Goal: Task Accomplishment & Management: Complete application form

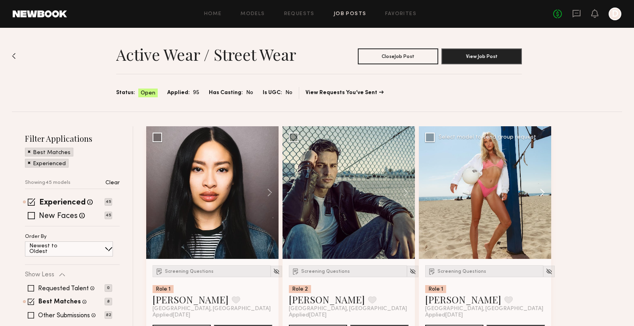
click at [540, 191] on button at bounding box center [538, 192] width 25 height 132
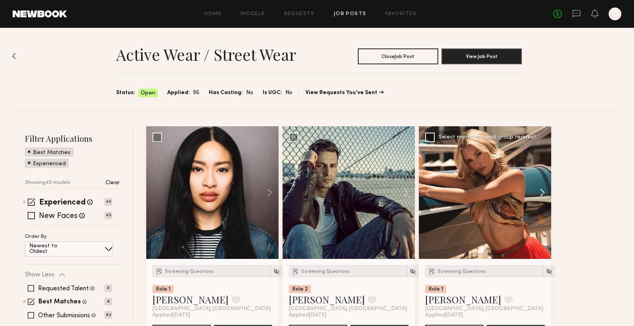
click at [540, 191] on button at bounding box center [538, 192] width 25 height 132
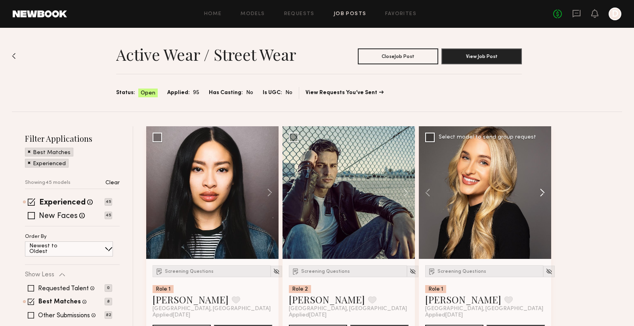
click at [540, 191] on button at bounding box center [538, 192] width 25 height 132
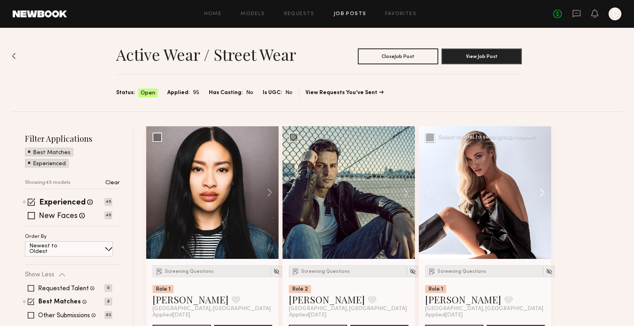
click at [540, 191] on button at bounding box center [538, 192] width 25 height 132
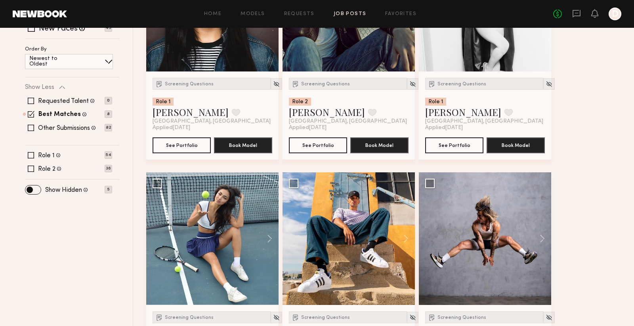
scroll to position [266, 0]
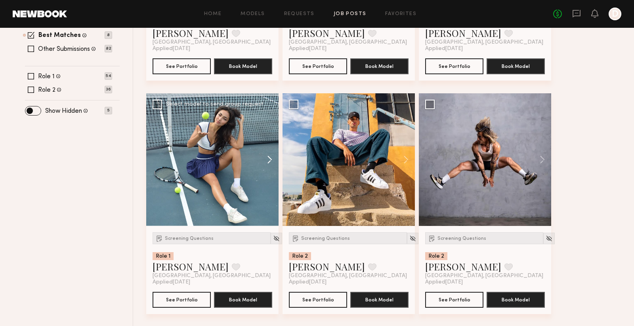
click at [267, 159] on button at bounding box center [265, 159] width 25 height 132
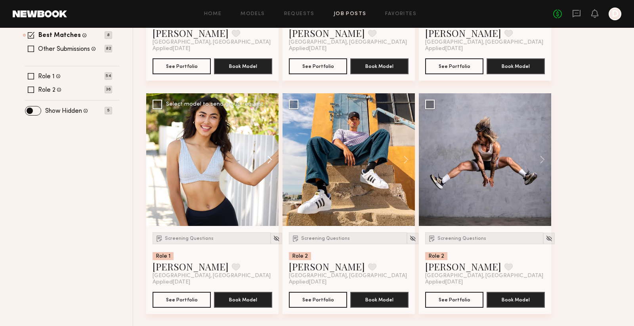
click at [267, 159] on button at bounding box center [265, 159] width 25 height 132
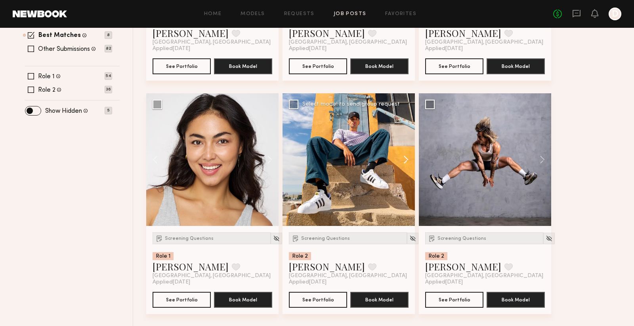
click at [405, 159] on button at bounding box center [402, 159] width 25 height 132
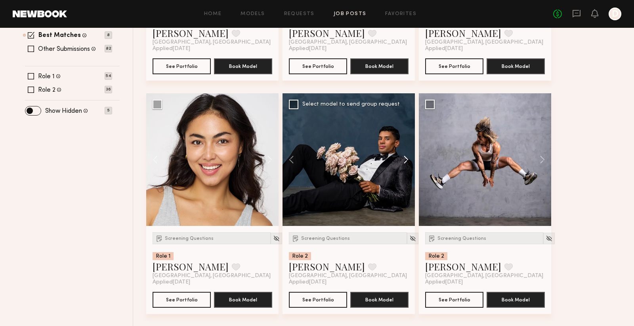
click at [405, 159] on button at bounding box center [402, 159] width 25 height 132
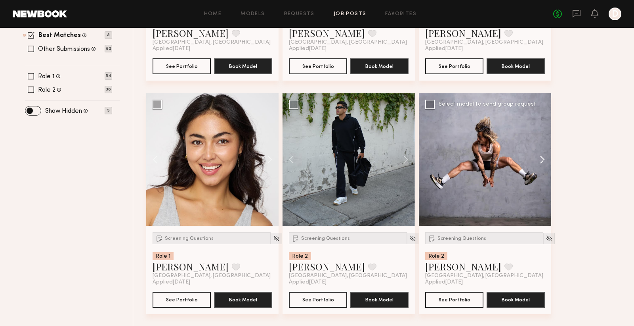
click at [541, 161] on button at bounding box center [538, 159] width 25 height 132
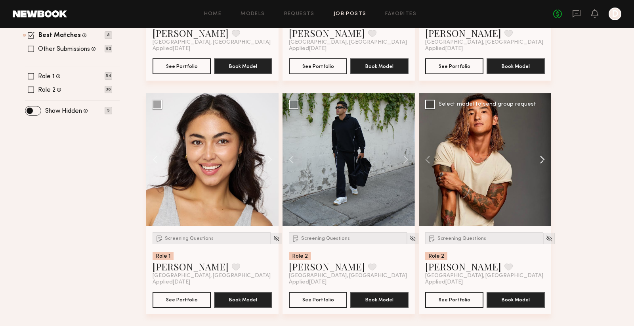
click at [541, 161] on button at bounding box center [538, 159] width 25 height 132
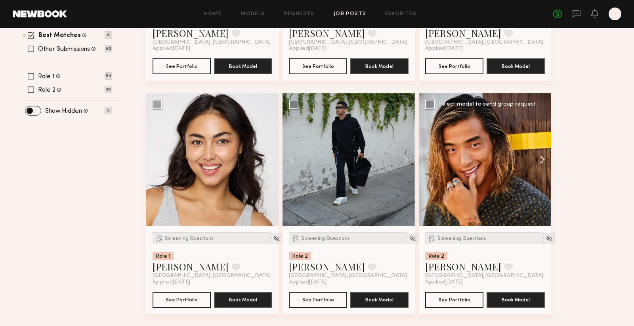
click at [541, 161] on button at bounding box center [538, 159] width 25 height 132
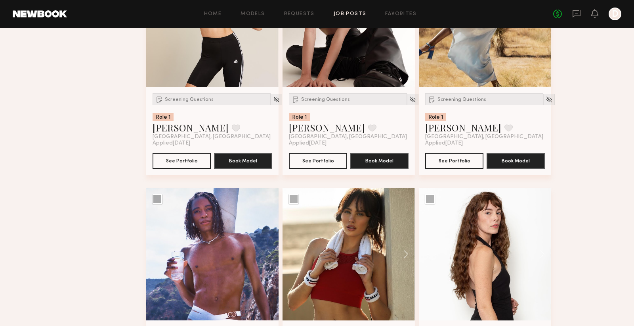
scroll to position [723, 0]
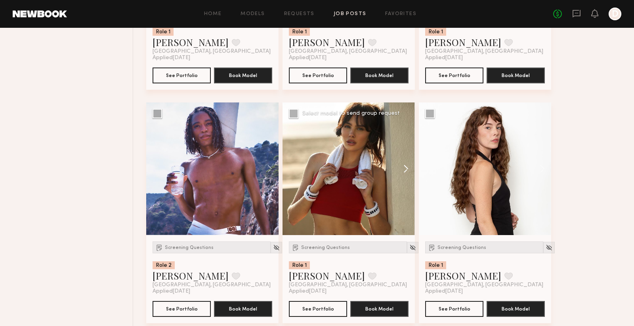
click at [401, 167] on button at bounding box center [402, 168] width 25 height 132
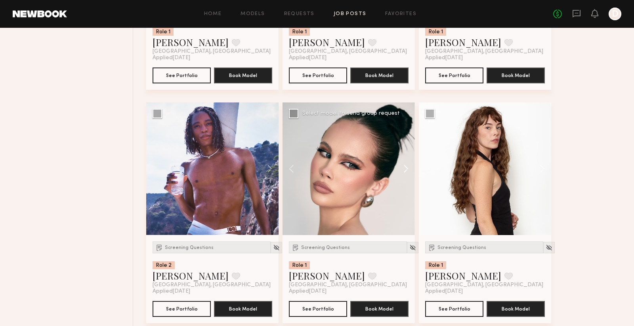
click at [401, 167] on button at bounding box center [402, 168] width 25 height 132
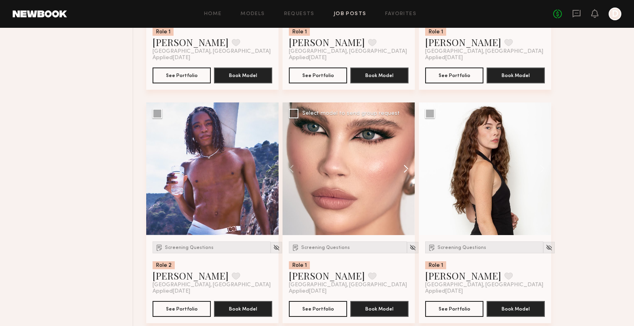
click at [401, 167] on button at bounding box center [402, 168] width 25 height 132
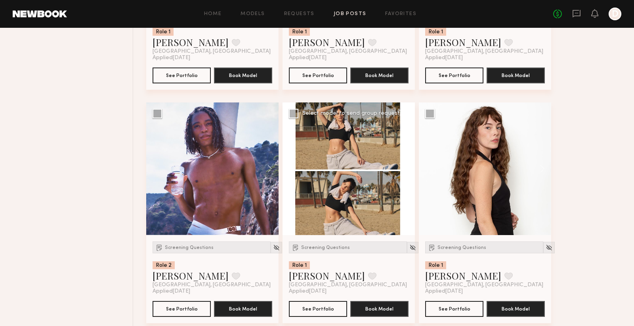
click at [401, 167] on button at bounding box center [402, 168] width 25 height 132
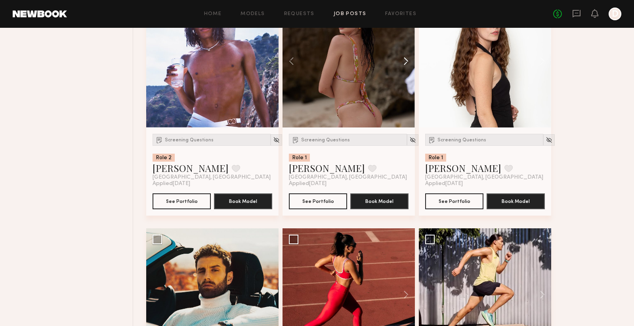
scroll to position [950, 0]
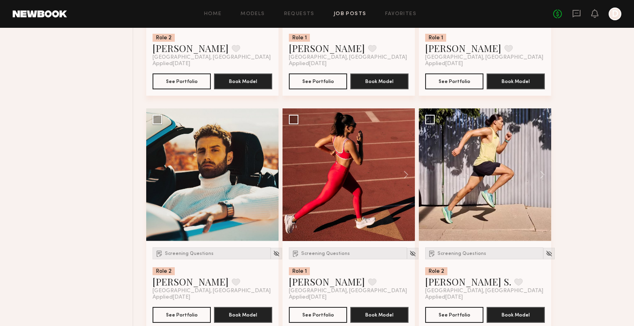
click at [401, 167] on button at bounding box center [402, 174] width 25 height 132
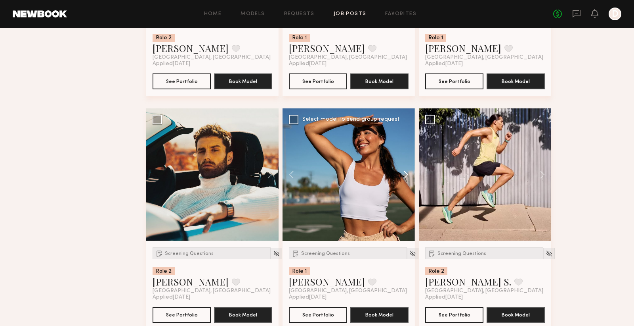
click at [411, 177] on button at bounding box center [402, 174] width 25 height 132
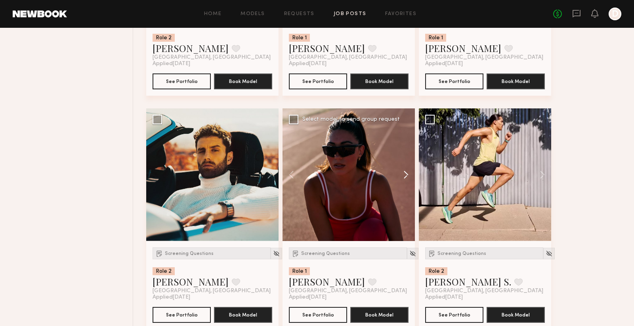
click at [407, 176] on button at bounding box center [402, 174] width 25 height 132
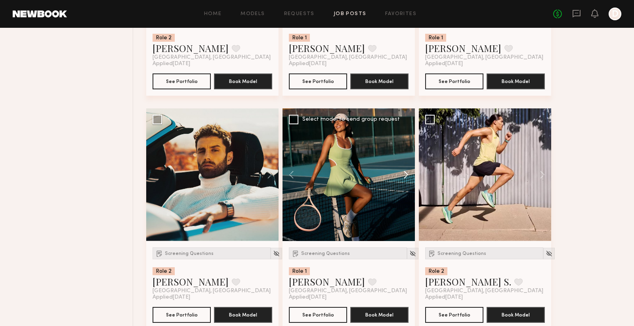
click at [407, 176] on button at bounding box center [402, 174] width 25 height 132
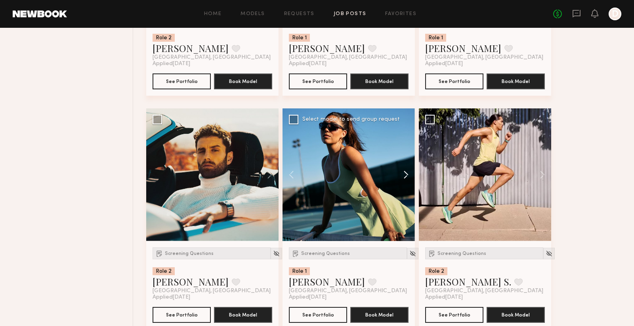
click at [407, 176] on button at bounding box center [402, 174] width 25 height 132
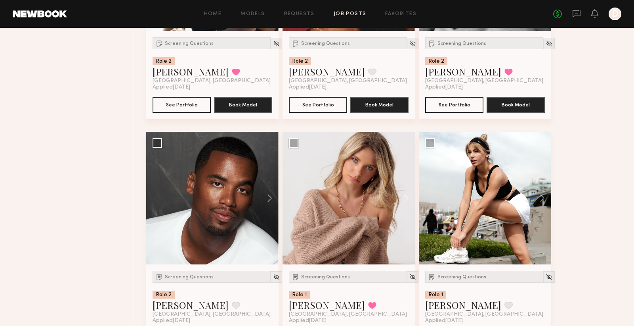
scroll to position [2132, 0]
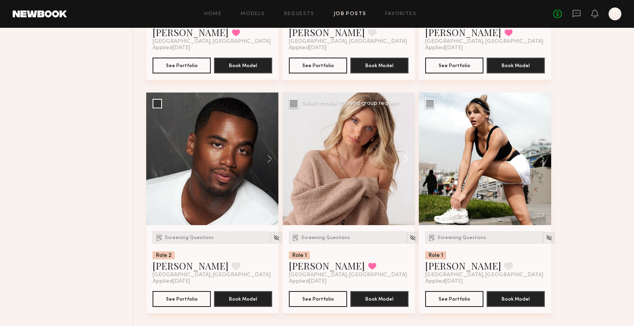
click at [406, 159] on button at bounding box center [402, 158] width 25 height 132
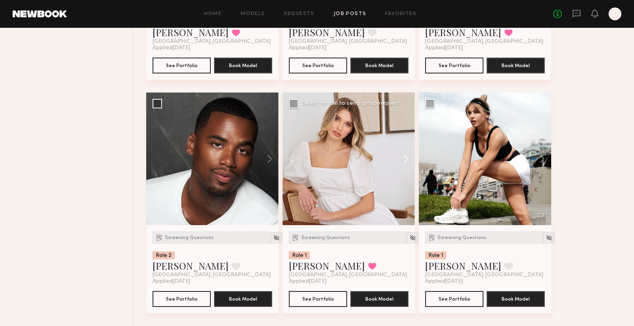
click at [406, 159] on button at bounding box center [402, 158] width 25 height 132
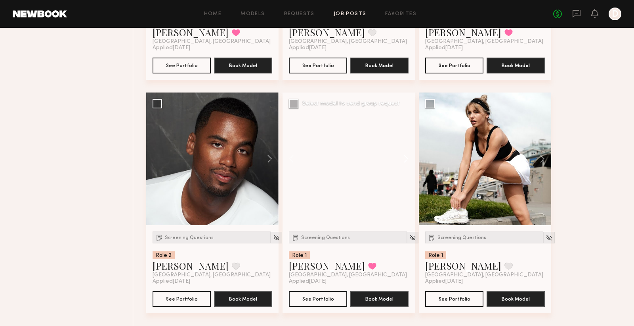
click at [406, 159] on button at bounding box center [402, 158] width 25 height 132
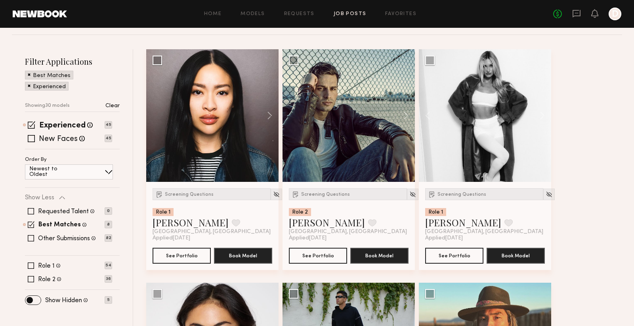
scroll to position [0, 0]
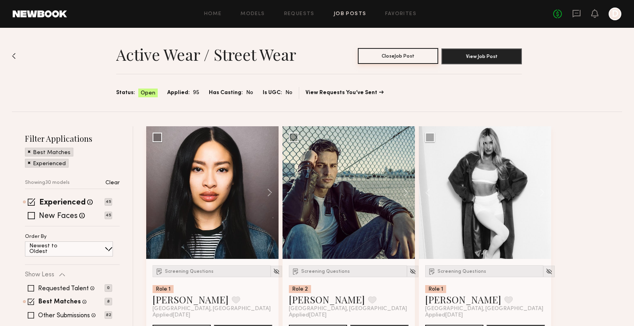
click at [389, 58] on button "Close Job Post" at bounding box center [398, 56] width 80 height 16
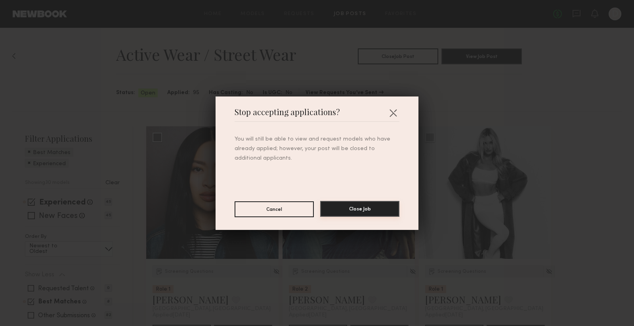
click at [352, 209] on button "Close Job" at bounding box center [359, 209] width 79 height 16
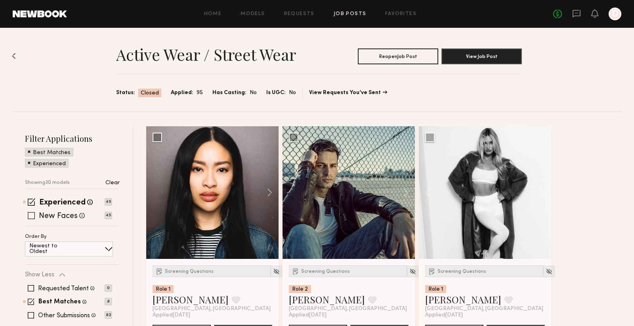
click at [33, 215] on span at bounding box center [31, 215] width 7 height 7
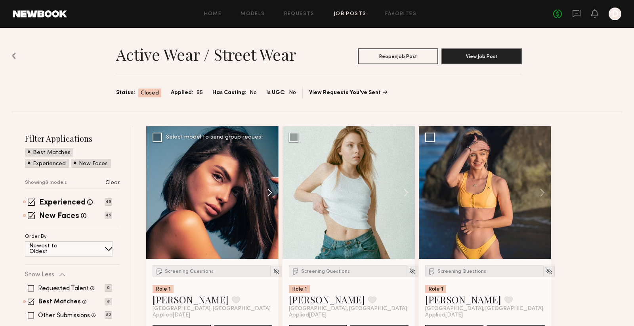
click at [269, 192] on button at bounding box center [265, 192] width 25 height 132
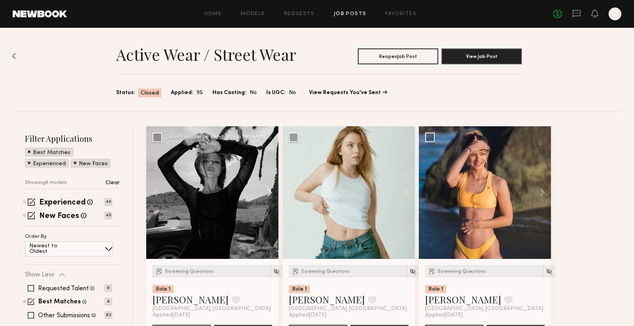
click at [269, 192] on button at bounding box center [265, 192] width 25 height 132
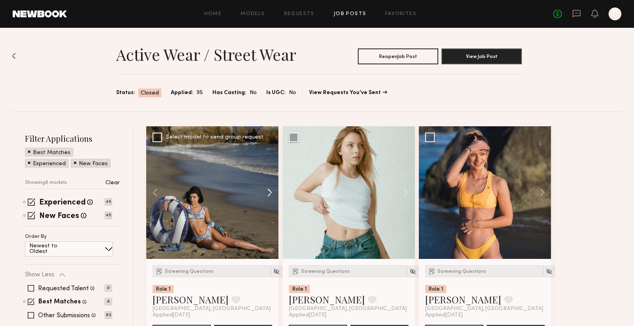
click at [269, 192] on button at bounding box center [265, 192] width 25 height 132
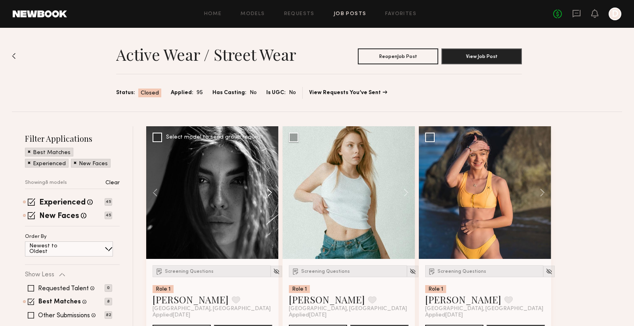
click at [269, 192] on button at bounding box center [265, 192] width 25 height 132
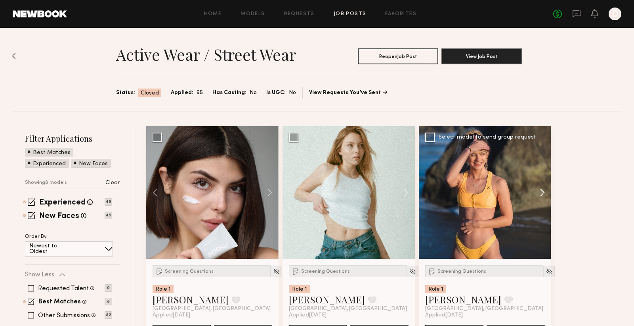
click at [541, 190] on button at bounding box center [538, 192] width 25 height 132
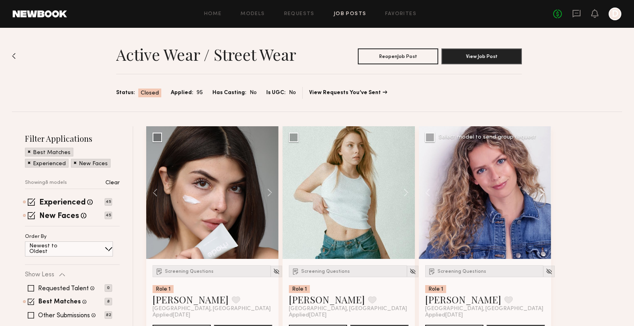
click at [541, 190] on button at bounding box center [538, 192] width 25 height 132
